Goal: Task Accomplishment & Management: Manage account settings

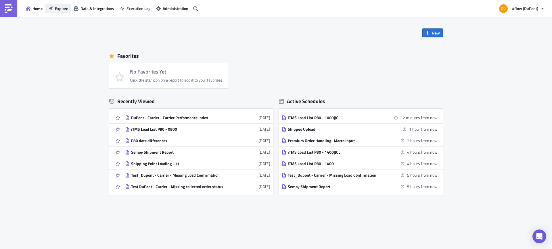
click at [59, 7] on span "Explore" at bounding box center [61, 8] width 13 height 6
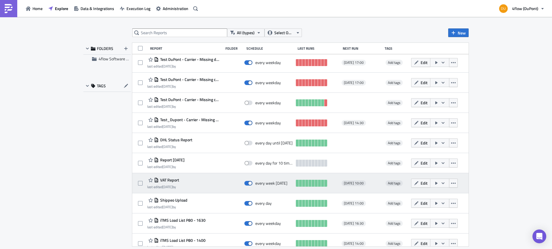
scroll to position [124, 0]
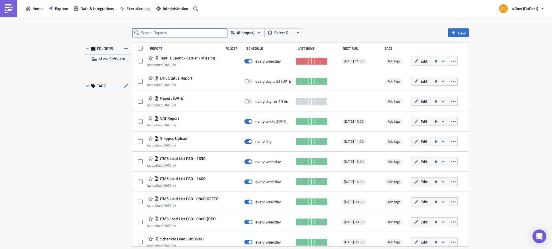
click at [168, 30] on input "text" at bounding box center [179, 32] width 95 height 9
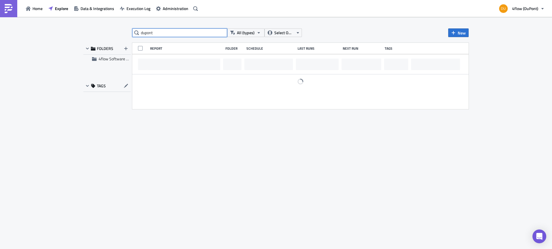
scroll to position [0, 0]
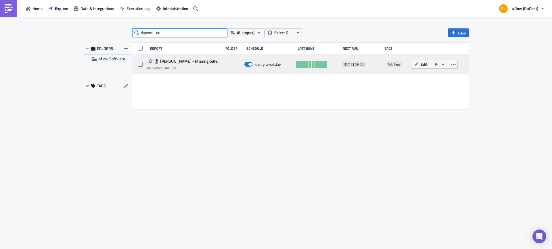
type input "dupont - du"
click at [208, 61] on span "DuPont - DuPont - Missing collected-delivery order status" at bounding box center [189, 61] width 61 height 5
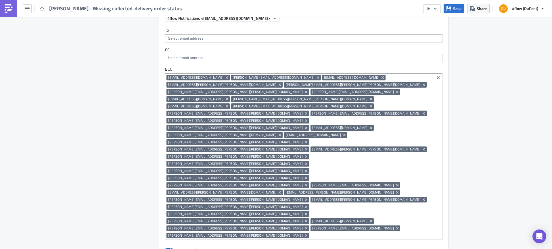
scroll to position [402, 0]
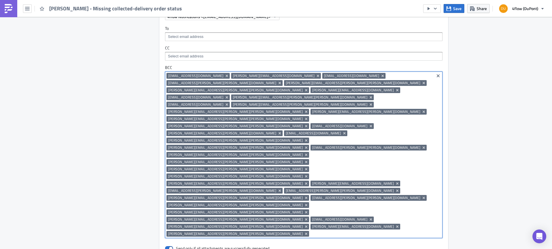
click at [384, 231] on input at bounding box center [371, 234] width 122 height 6
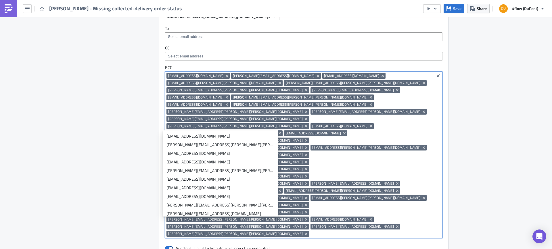
paste input "ana.arjona@dupont.com"
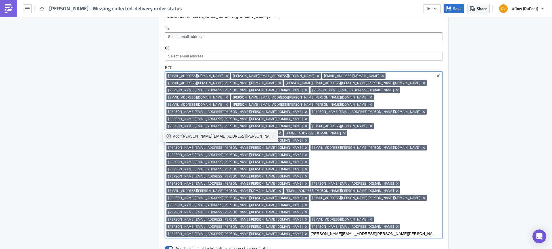
type input "ana.arjona@dupont.com"
click at [186, 137] on div "Add "ana.arjona@dupont.com"" at bounding box center [223, 136] width 101 height 6
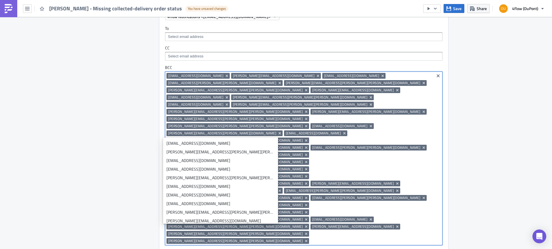
click at [523, 156] on div "Execution Log Edit " DuPont - DuPont - Missing collected-delivery order status …" at bounding box center [276, 66] width 552 height 903
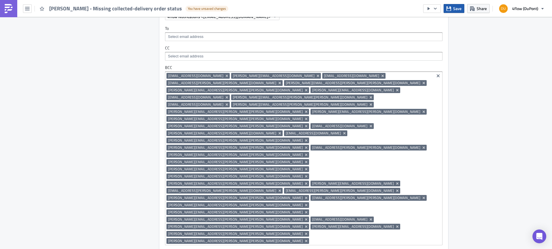
click at [462, 8] on button "Save" at bounding box center [453, 8] width 21 height 9
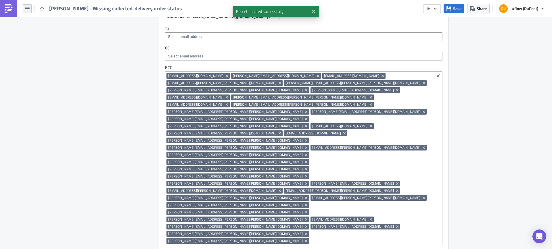
click at [29, 9] on icon "button" at bounding box center [27, 8] width 5 height 3
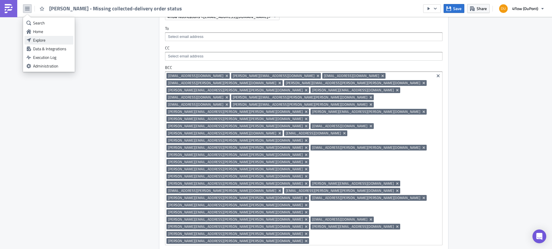
click at [46, 39] on div "Explore" at bounding box center [52, 40] width 38 height 6
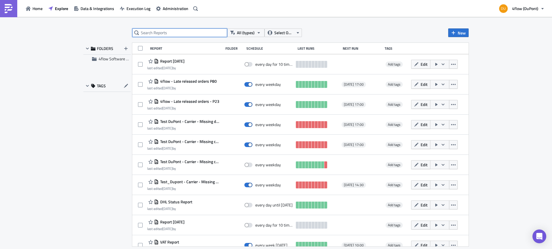
click at [172, 29] on input "text" at bounding box center [179, 32] width 95 height 9
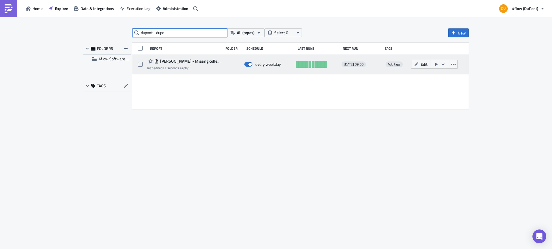
type input "dupont - dupo"
click at [186, 59] on span "DuPont - DuPont - Missing collected-delivery order status" at bounding box center [189, 61] width 61 height 5
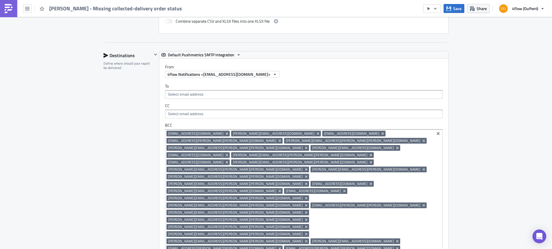
scroll to position [345, 0]
click at [28, 11] on button "button" at bounding box center [27, 8] width 9 height 9
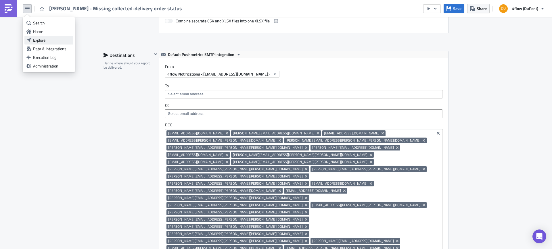
click at [36, 41] on div "Explore" at bounding box center [52, 40] width 38 height 6
